Goal: Communication & Community: Answer question/provide support

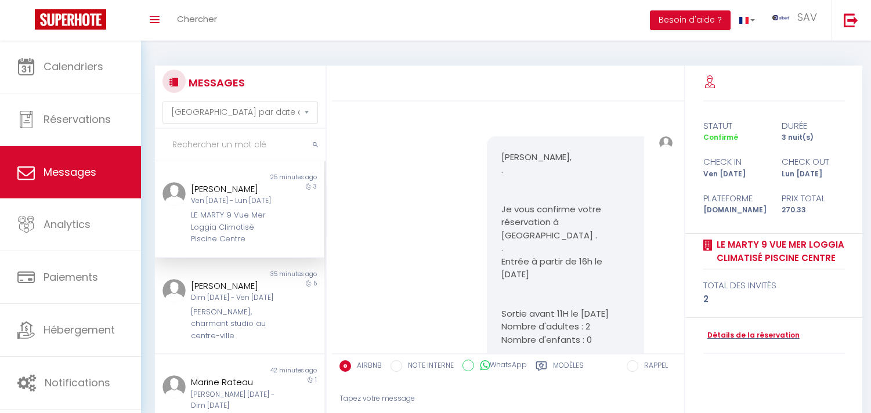
select select "message"
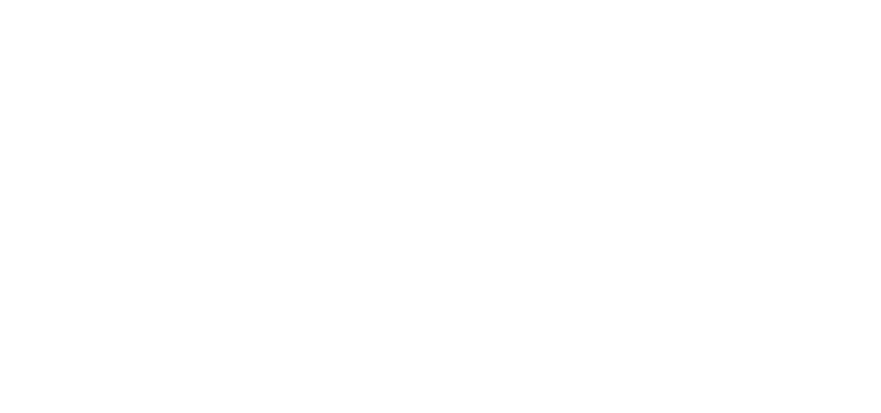
select select "message"
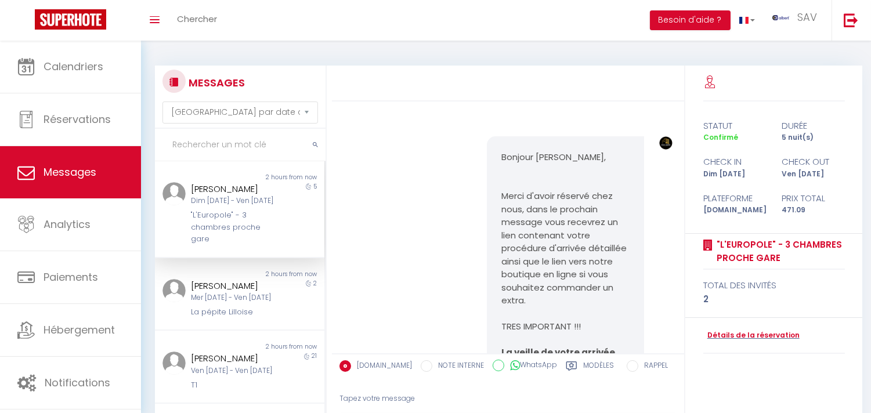
scroll to position [2792, 0]
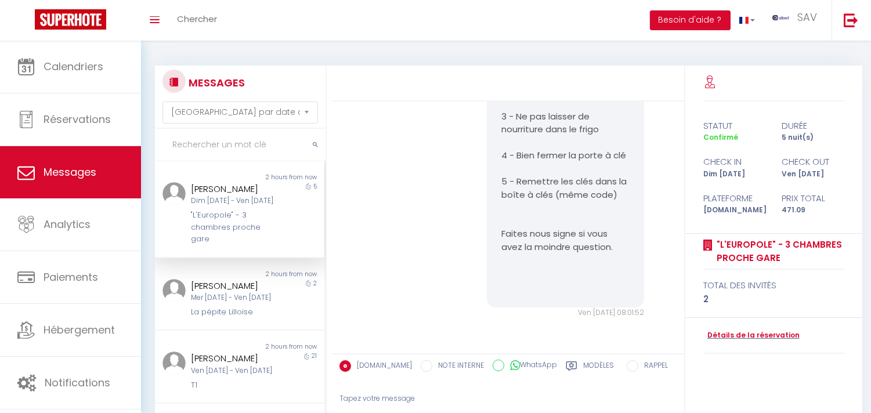
click at [647, 373] on div "10 « ‹ » › Oct 2025 2020 ~ 2030 Sun Mon Tue Wed Thu Fri Sat 28 29 30 1 2 3 4 5 …" at bounding box center [655, 370] width 59 height 30
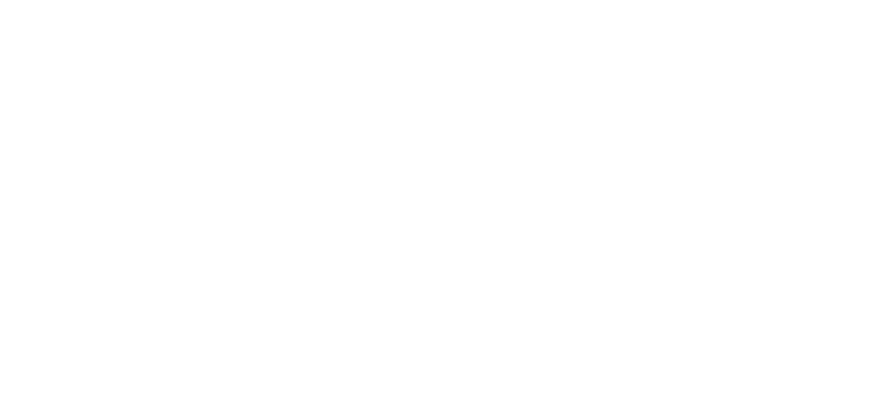
select select "not_cancelled"
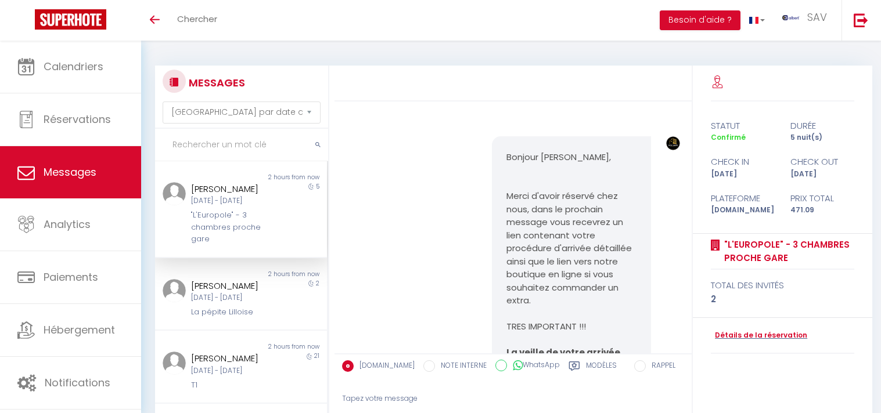
select select "message"
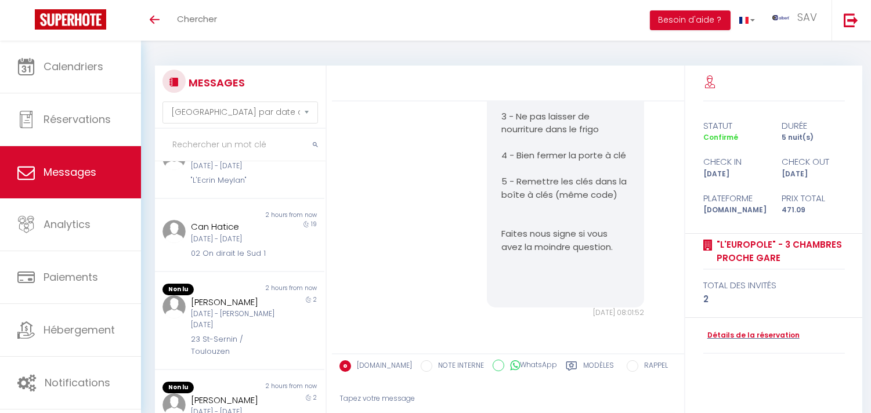
scroll to position [580, 0]
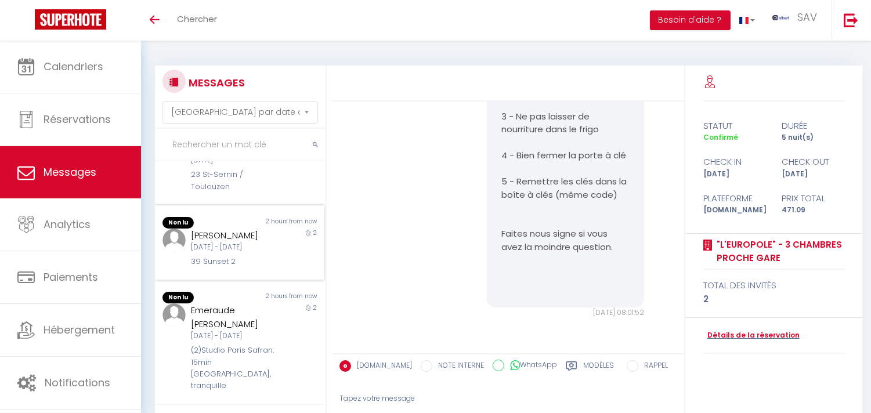
click at [273, 268] on div "Ahmed Albalawi Mer 08 Oct - Ven 10 Oct 39 Sunset 2" at bounding box center [232, 248] width 99 height 39
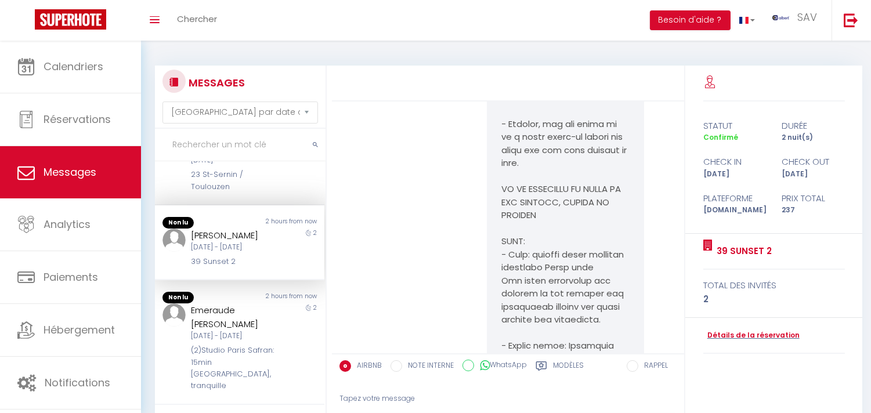
scroll to position [5383, 0]
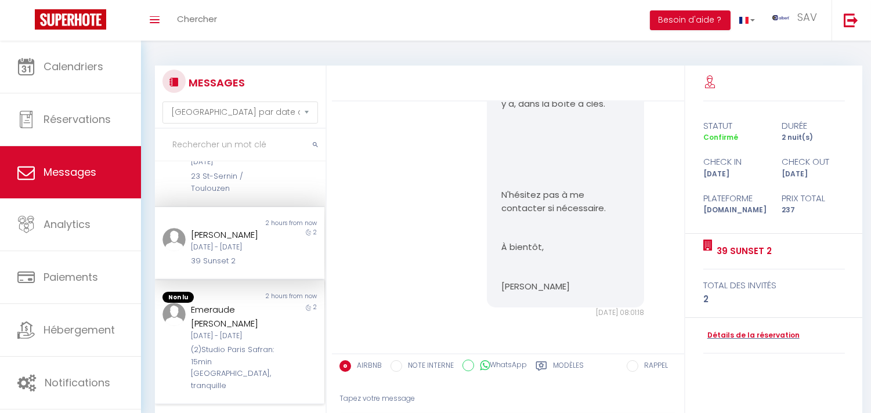
click at [273, 304] on div "2 hours from now" at bounding box center [282, 298] width 85 height 12
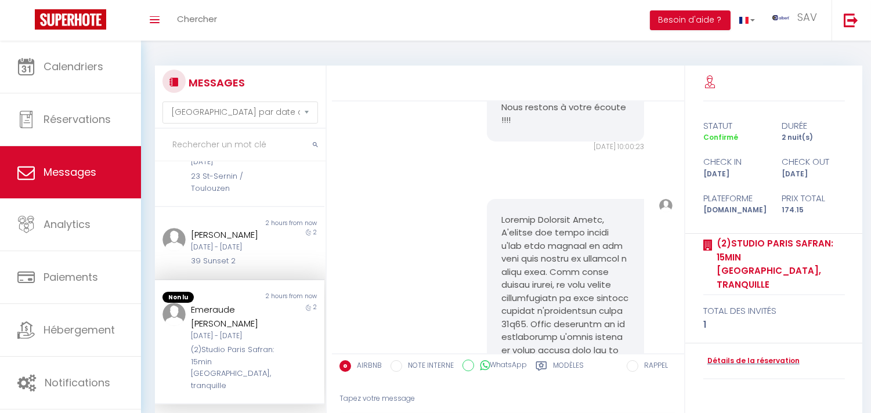
scroll to position [3763, 0]
